Goal: Task Accomplishment & Management: Use online tool/utility

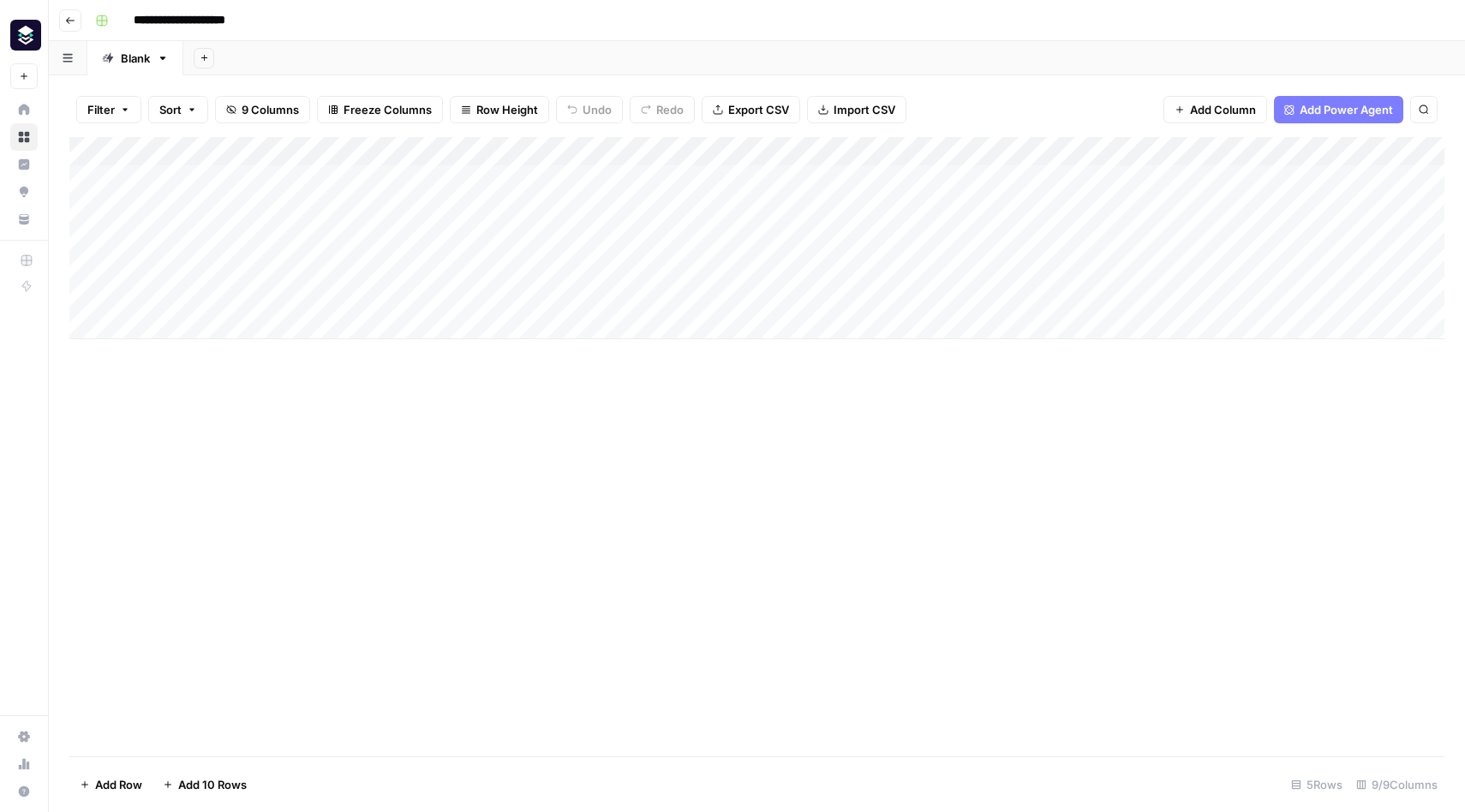
click at [874, 494] on div "Add Column" at bounding box center [757, 446] width 1375 height 619
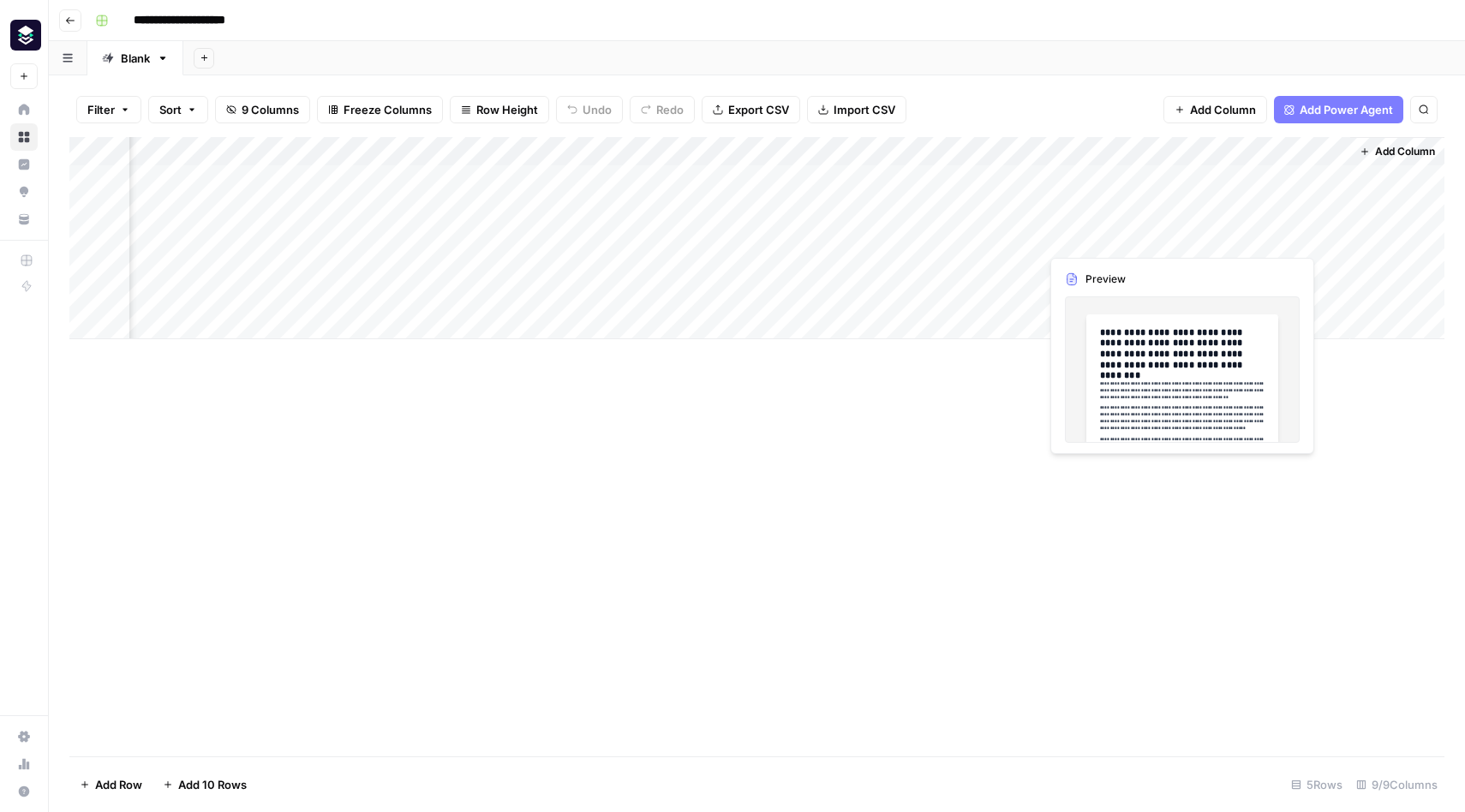
click at [1117, 240] on div "Add Column" at bounding box center [757, 238] width 1375 height 202
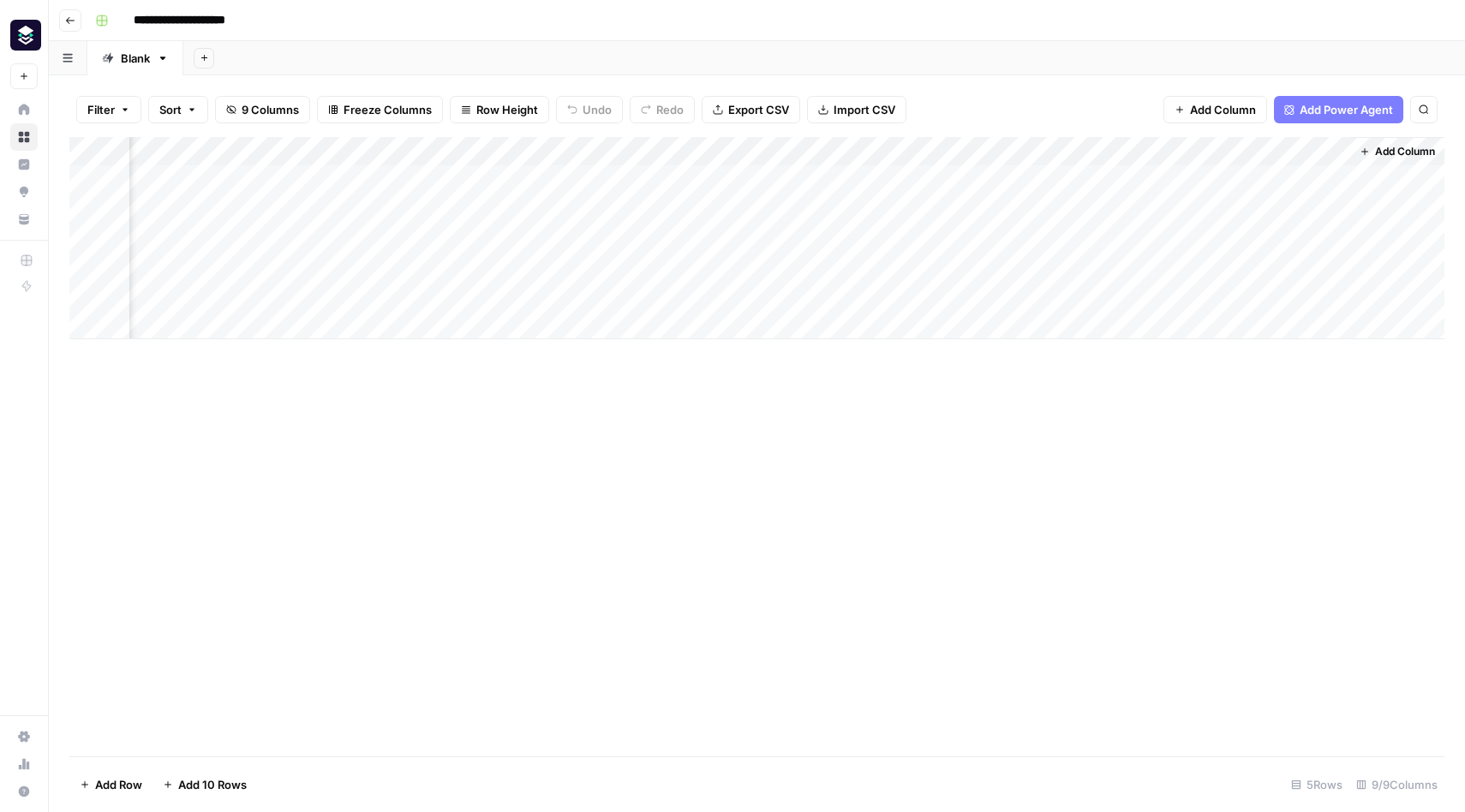
click at [954, 489] on div "Add Column" at bounding box center [757, 446] width 1375 height 619
click at [629, 234] on div "Add Column" at bounding box center [757, 238] width 1375 height 202
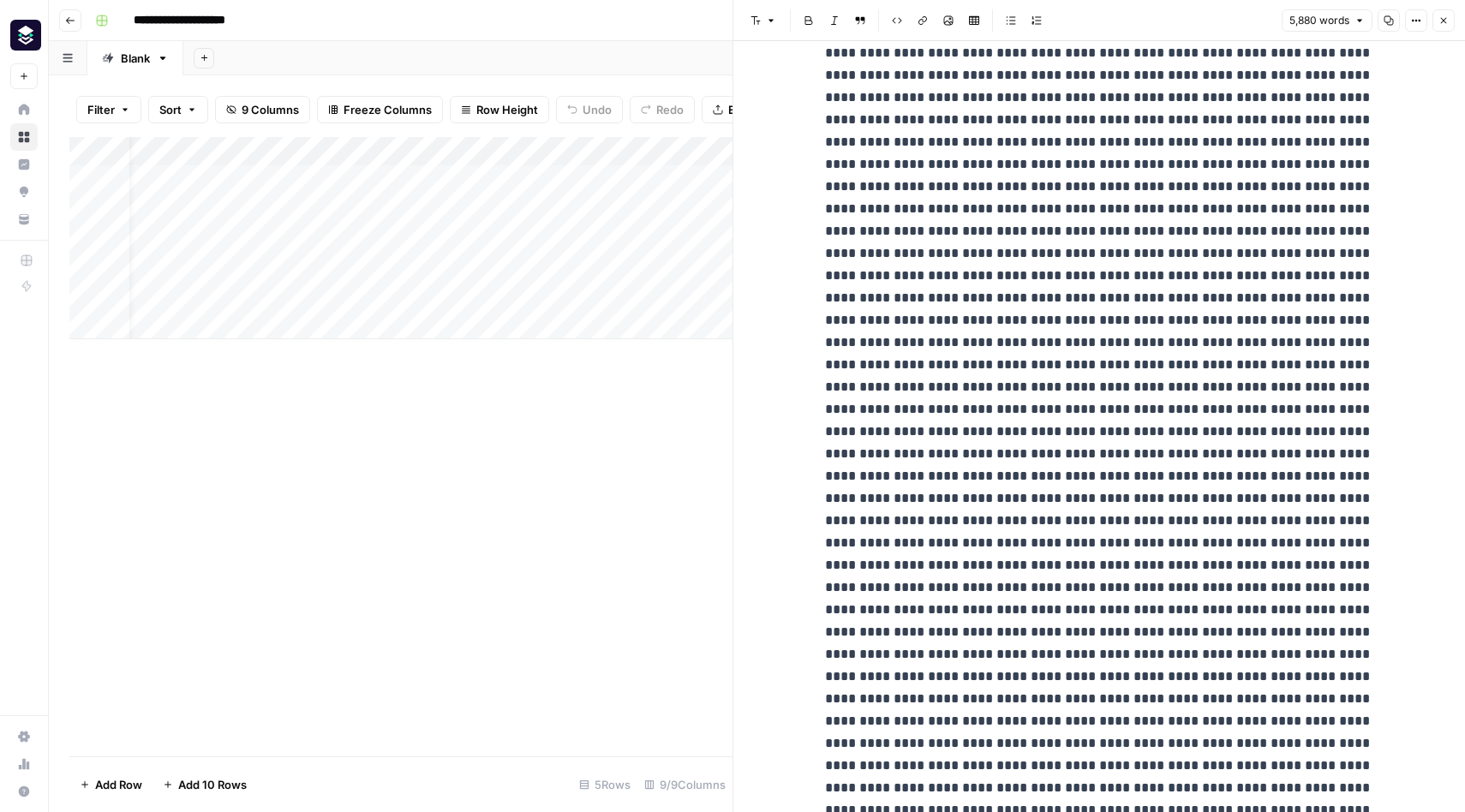
scroll to position [9351, 0]
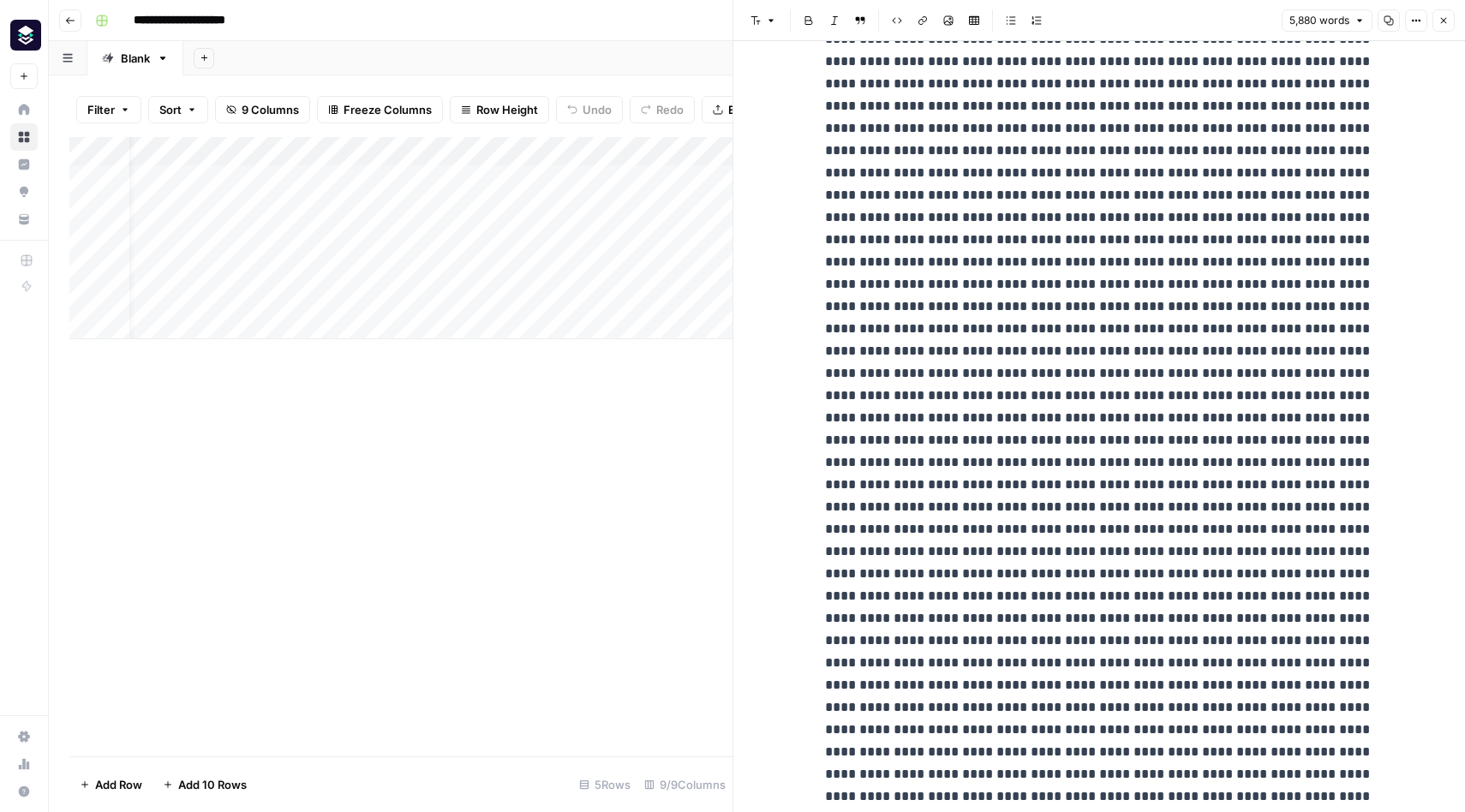
click at [590, 387] on div "Add Column" at bounding box center [401, 446] width 663 height 619
click at [638, 152] on div "Add Column" at bounding box center [401, 238] width 663 height 202
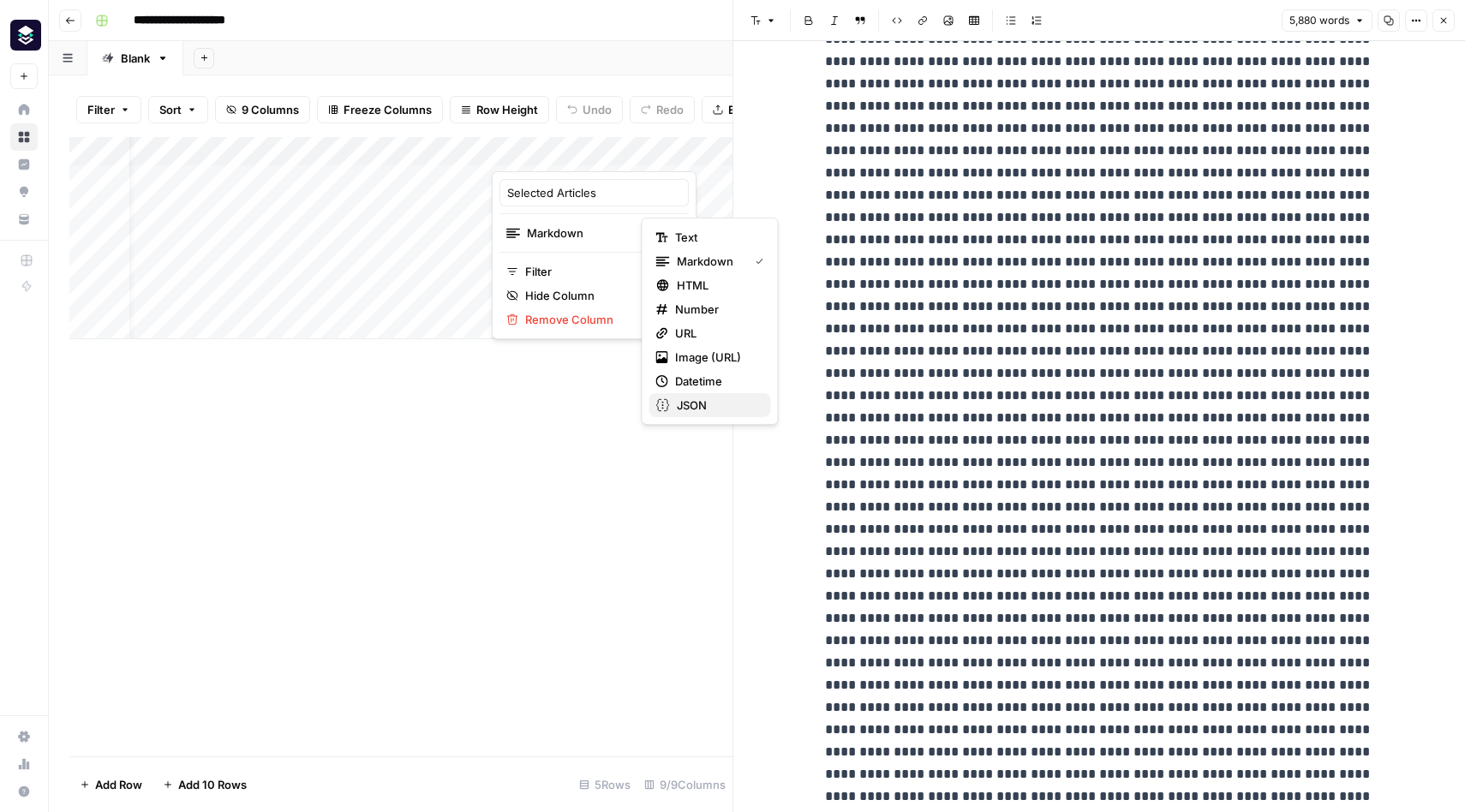
click at [705, 401] on span "JSON" at bounding box center [717, 404] width 80 height 17
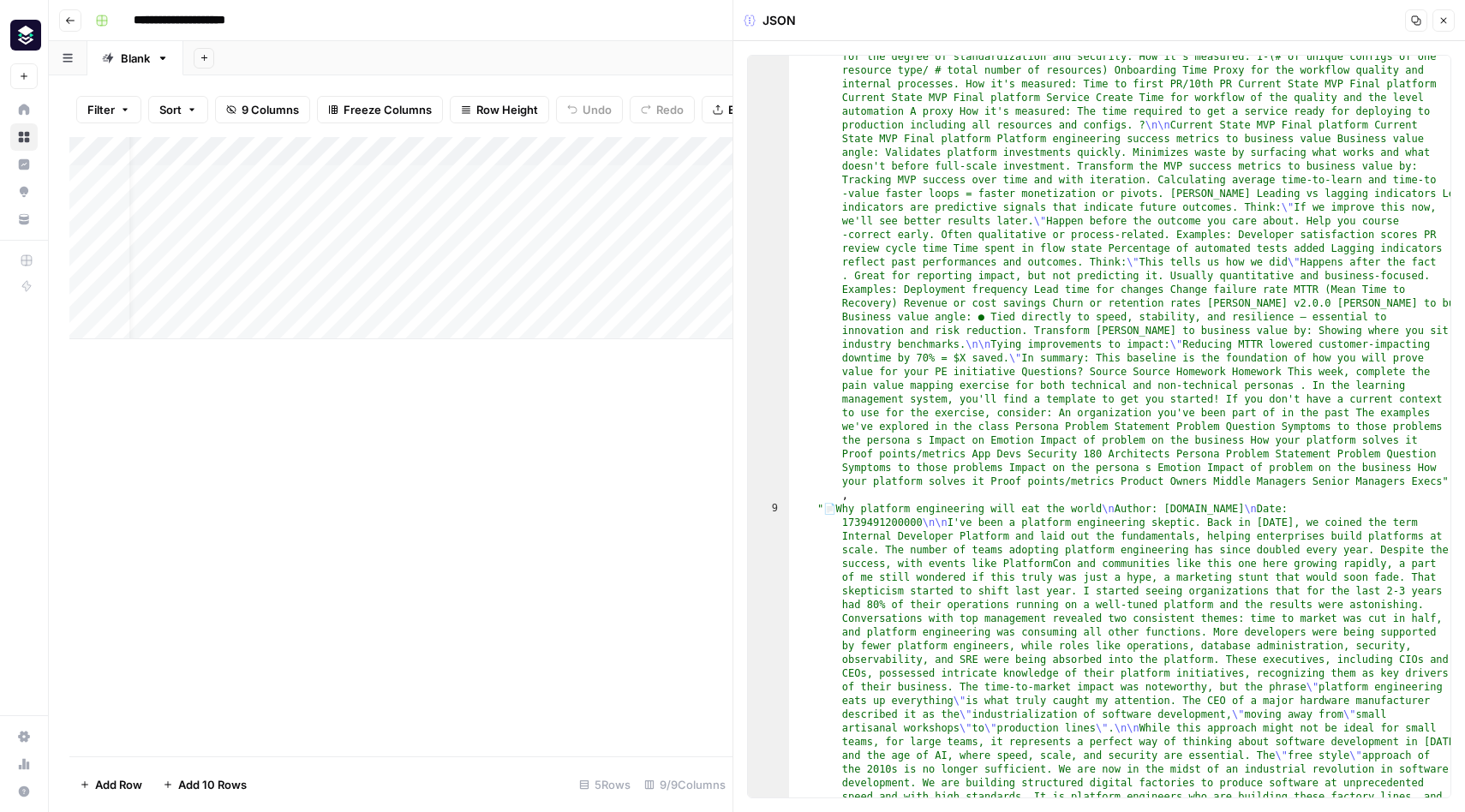
scroll to position [3321, 0]
click at [628, 477] on div "Add Column" at bounding box center [401, 446] width 663 height 619
click at [1445, 15] on button "Close" at bounding box center [1443, 21] width 23 height 23
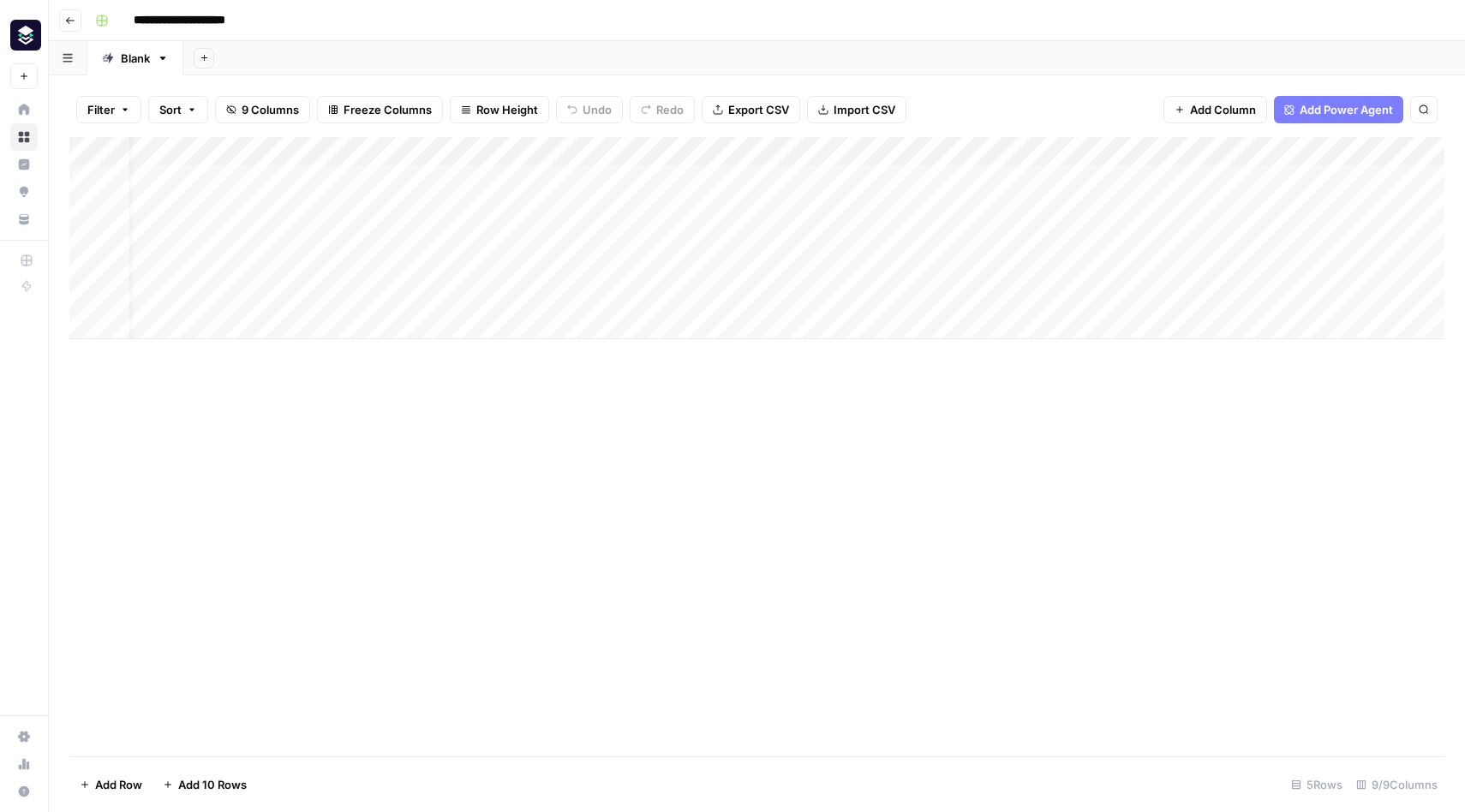
click at [1375, 239] on div "Add Column" at bounding box center [757, 238] width 1375 height 202
click at [1406, 237] on div "Add Column" at bounding box center [757, 238] width 1375 height 202
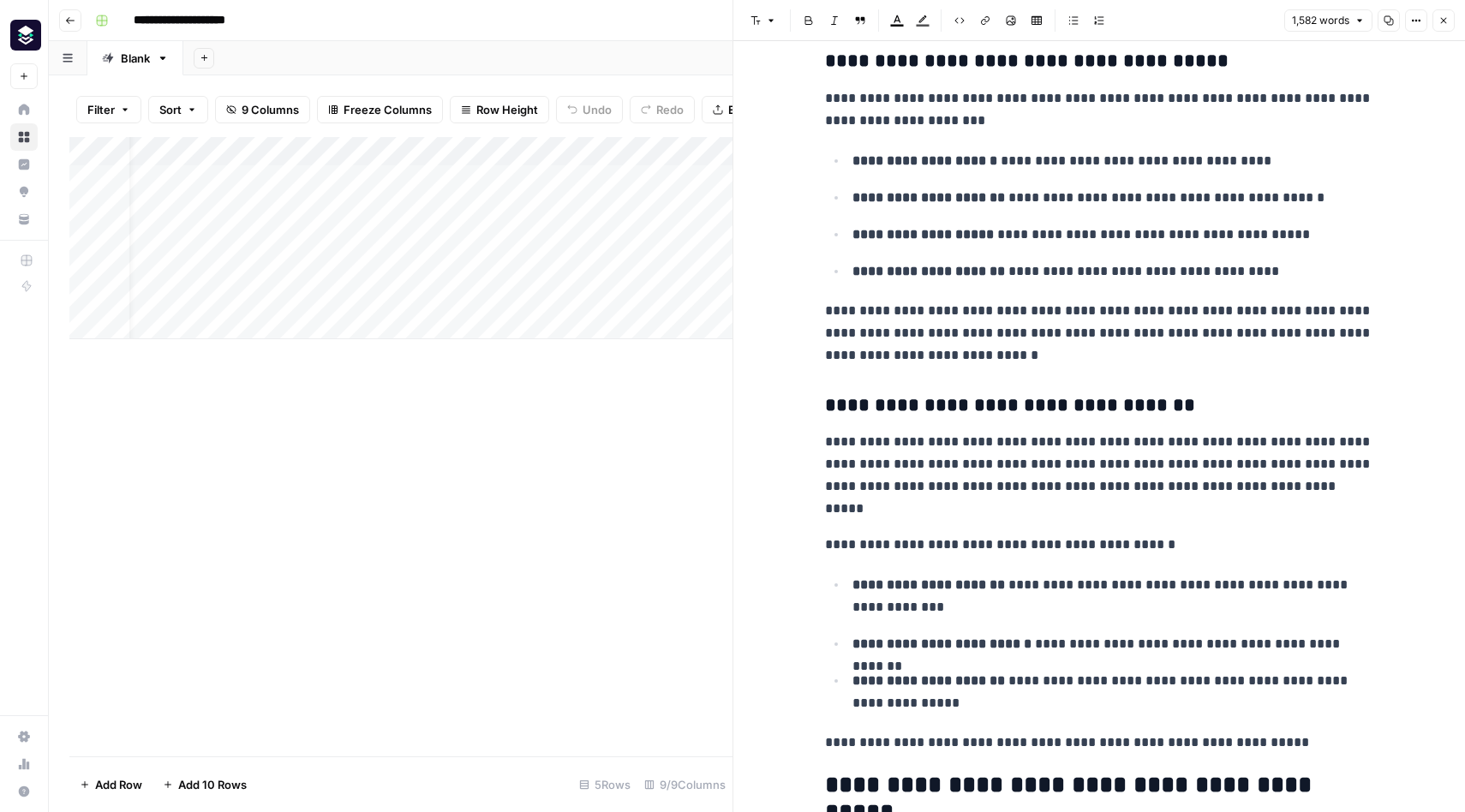
scroll to position [3466, 0]
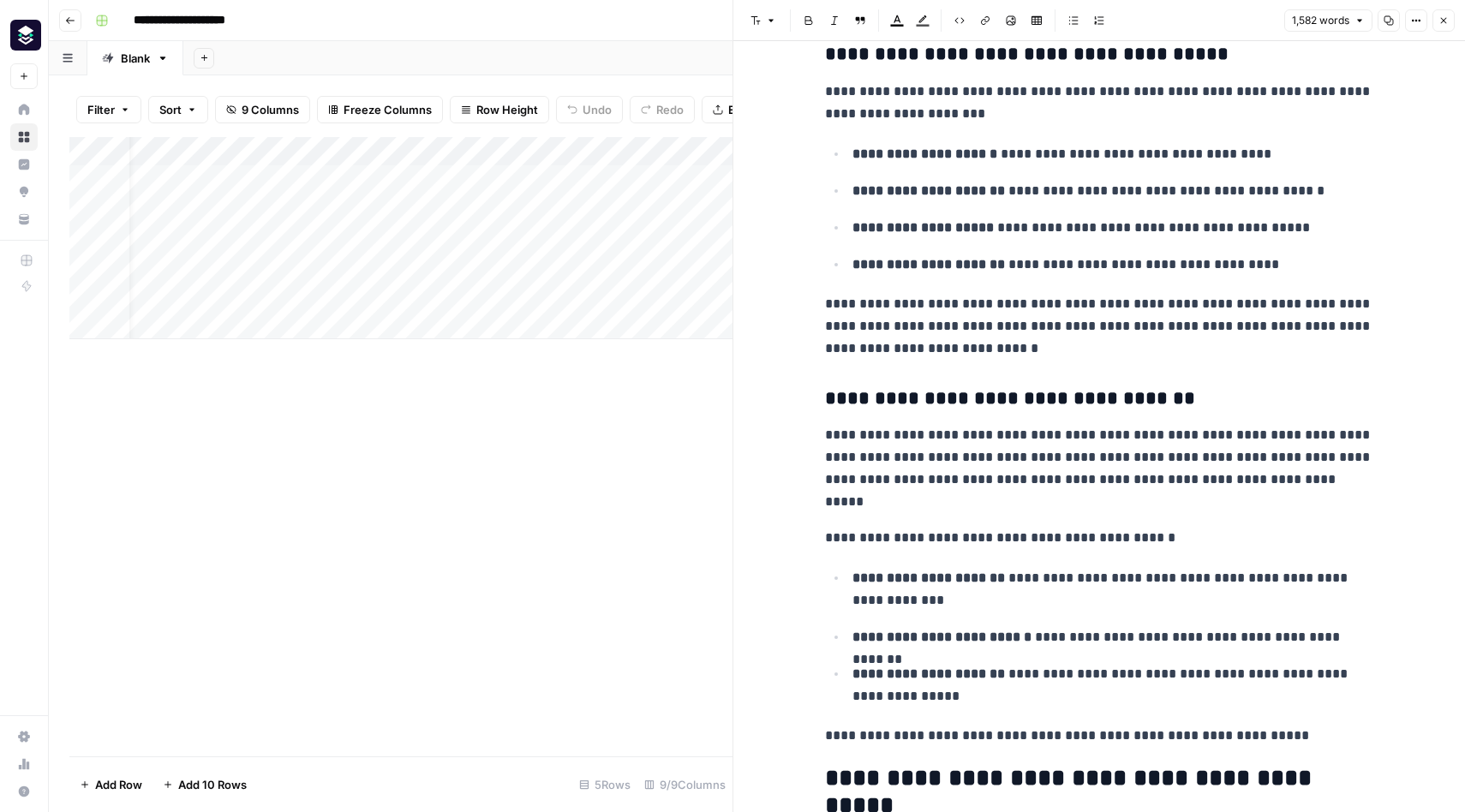
click at [1441, 22] on icon "button" at bounding box center [1443, 21] width 6 height 6
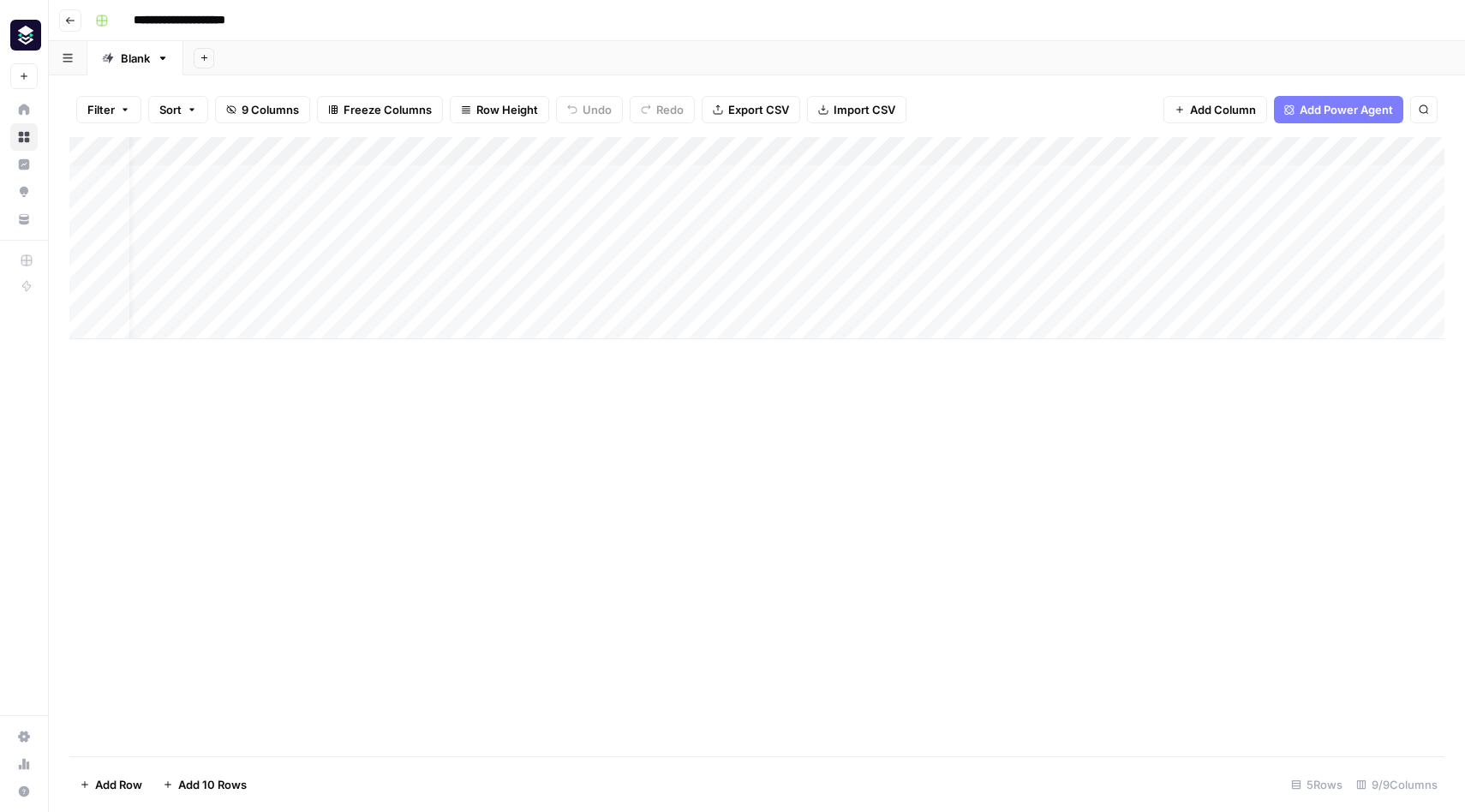
click at [843, 445] on div "Add Column" at bounding box center [757, 446] width 1375 height 619
